Goal: Task Accomplishment & Management: Complete application form

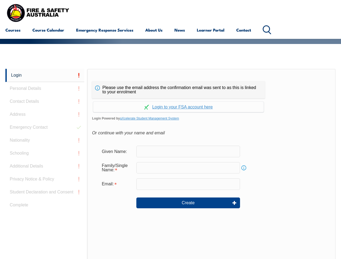
click at [170, 82] on div "Please use the email address the confirmation email was sent to as this is link…" at bounding box center [178, 89] width 173 height 17
click at [170, 164] on input "text" at bounding box center [188, 167] width 104 height 11
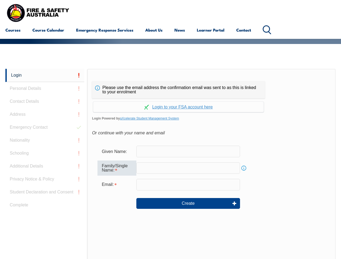
click at [45, 75] on link "Login" at bounding box center [44, 75] width 79 height 13
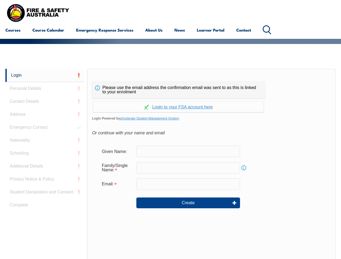
click at [45, 88] on div "Login Personal Details Contact Details Address Emergency Contact Nationality Sc…" at bounding box center [46, 203] width 82 height 269
click at [45, 101] on div "Login Personal Details Contact Details Address Emergency Contact Nationality Sc…" at bounding box center [46, 203] width 82 height 269
click at [45, 114] on div "Login Personal Details Contact Details Address Emergency Contact Nationality Sc…" at bounding box center [46, 203] width 82 height 269
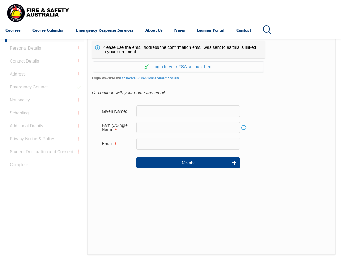
click at [45, 127] on div "Login Personal Details Contact Details Address Emergency Contact Nationality Sc…" at bounding box center [46, 163] width 82 height 269
click at [45, 140] on div "Login Personal Details Contact Details Address Emergency Contact Nationality Sc…" at bounding box center [46, 163] width 82 height 269
click at [45, 153] on div "Login Personal Details Contact Details Address Emergency Contact Nationality Sc…" at bounding box center [46, 163] width 82 height 269
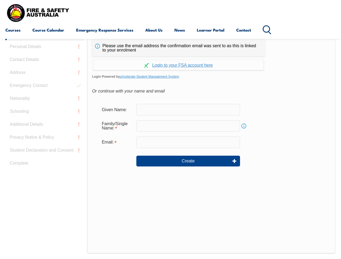
click at [45, 166] on div "Login Personal Details Contact Details Address Emergency Contact Nationality Sc…" at bounding box center [46, 161] width 82 height 269
